Goal: Transaction & Acquisition: Purchase product/service

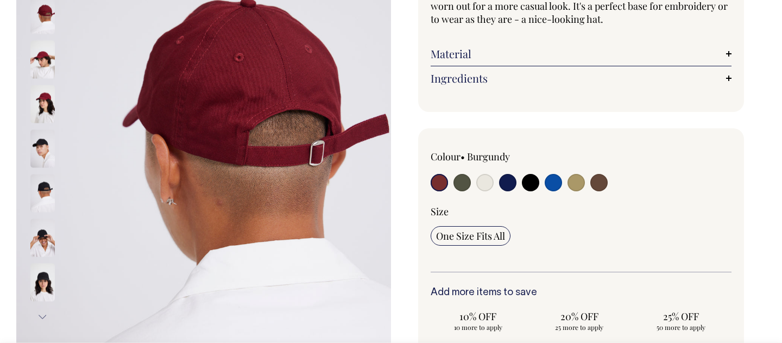
click at [466, 184] on input "radio" at bounding box center [462, 182] width 17 height 17
radio input "true"
select select "Olive"
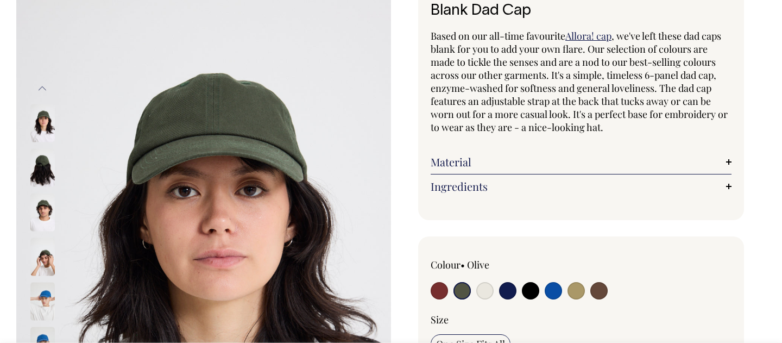
scroll to position [81, 0]
click at [34, 165] on img at bounding box center [42, 167] width 24 height 38
click at [44, 198] on img at bounding box center [42, 212] width 24 height 38
click at [48, 221] on img at bounding box center [42, 212] width 24 height 38
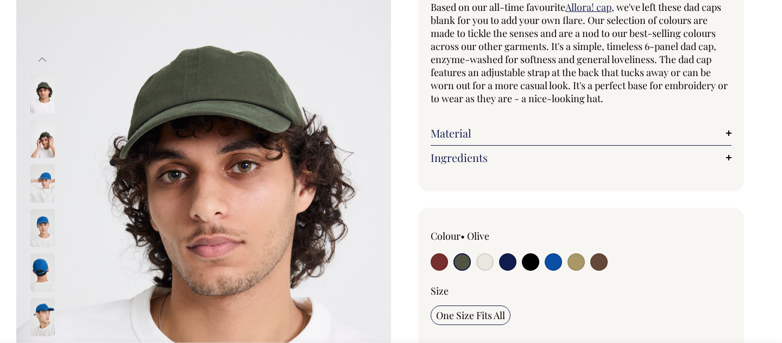
click at [598, 273] on div "Colour • Olive" at bounding box center [581, 290] width 301 height 122
click at [599, 262] on input "radio" at bounding box center [598, 261] width 17 height 17
radio input "true"
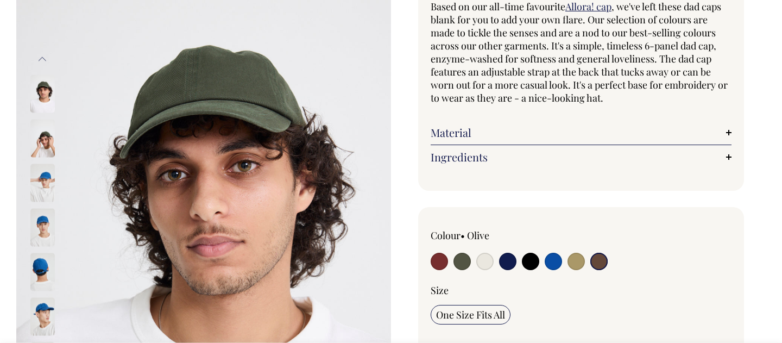
select select "Espresso"
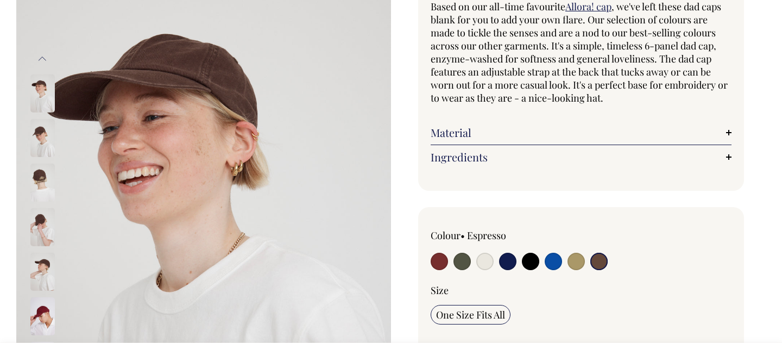
click at [549, 261] on input "radio" at bounding box center [553, 261] width 17 height 17
radio input "true"
select select "Worker Blue"
